Goal: Transaction & Acquisition: Purchase product/service

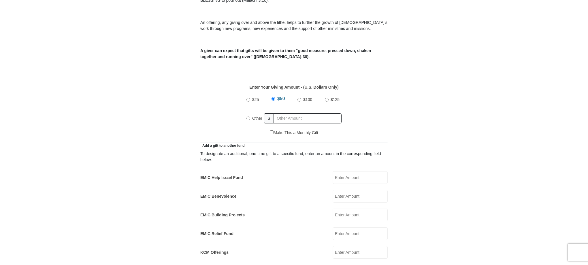
scroll to position [205, 0]
click at [344, 171] on input "EMIC Help Israel Fund" at bounding box center [360, 177] width 55 height 13
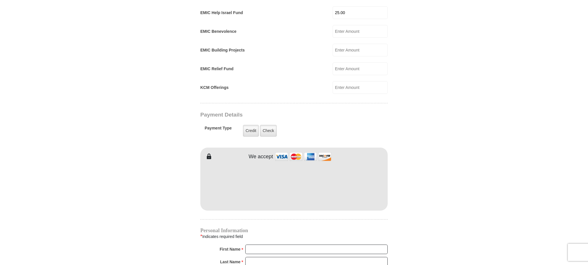
scroll to position [371, 0]
type input "25.00"
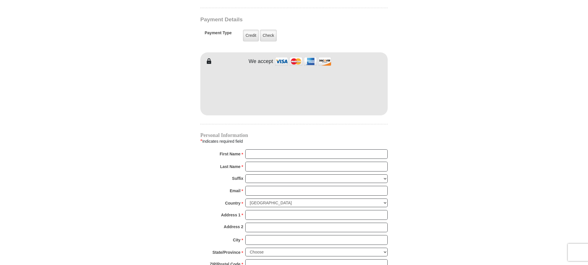
scroll to position [467, 0]
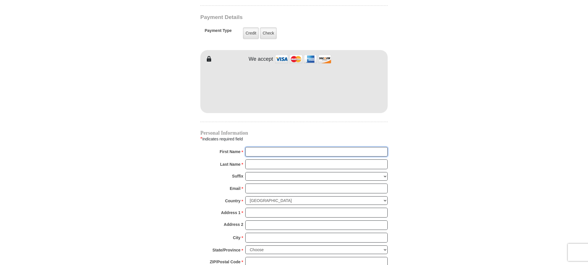
click at [262, 147] on input "First Name *" at bounding box center [316, 152] width 142 height 10
type input "[PERSON_NAME]"
click at [267, 160] on input "Last Name *" at bounding box center [316, 165] width 142 height 10
type input "[PERSON_NAME]"
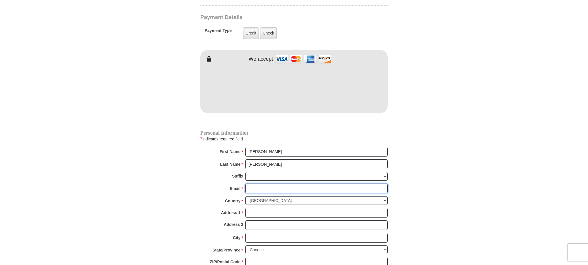
click at [256, 184] on input "Email *" at bounding box center [316, 189] width 142 height 10
type input "[EMAIL_ADDRESS][DOMAIN_NAME]"
click at [250, 208] on input "Address 1 *" at bounding box center [316, 213] width 142 height 10
type input "[STREET_ADDRESS]"
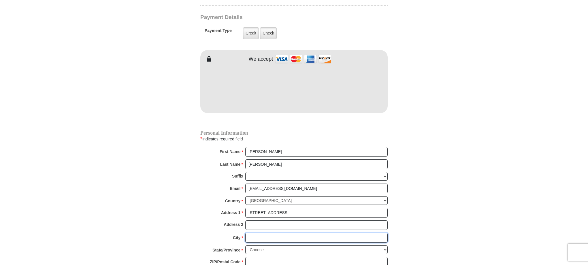
type input "[GEOGRAPHIC_DATA]"
select select "IL"
type input "60643"
type input "7737715616"
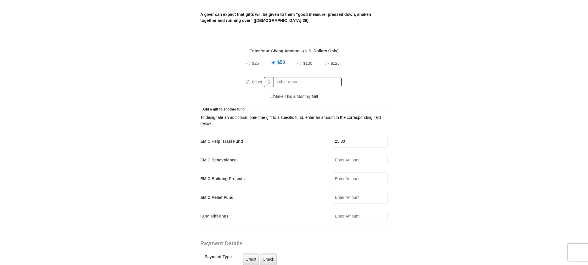
scroll to position [240, 0]
click at [247, 81] on input "Other" at bounding box center [248, 83] width 4 height 4
radio input "true"
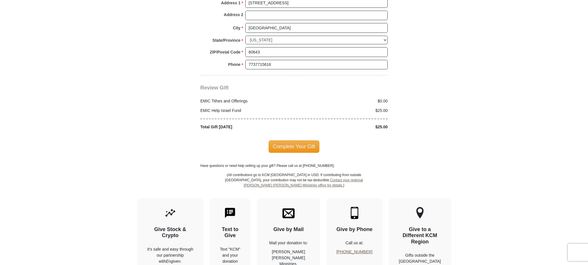
scroll to position [678, 0]
click at [297, 140] on span "Complete Your Gift" at bounding box center [294, 146] width 51 height 12
